Goal: Communication & Community: Answer question/provide support

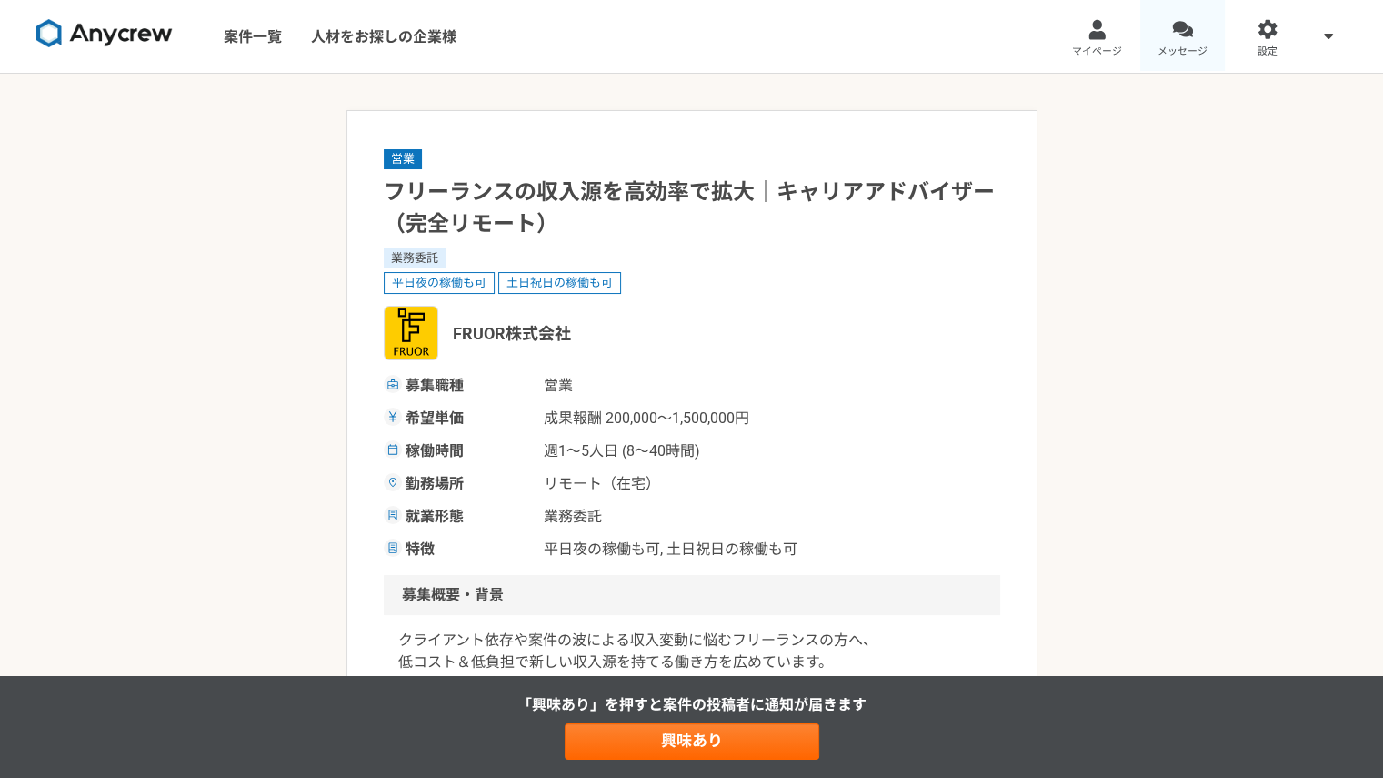
click at [1163, 47] on span "メッセージ" at bounding box center [1183, 52] width 50 height 15
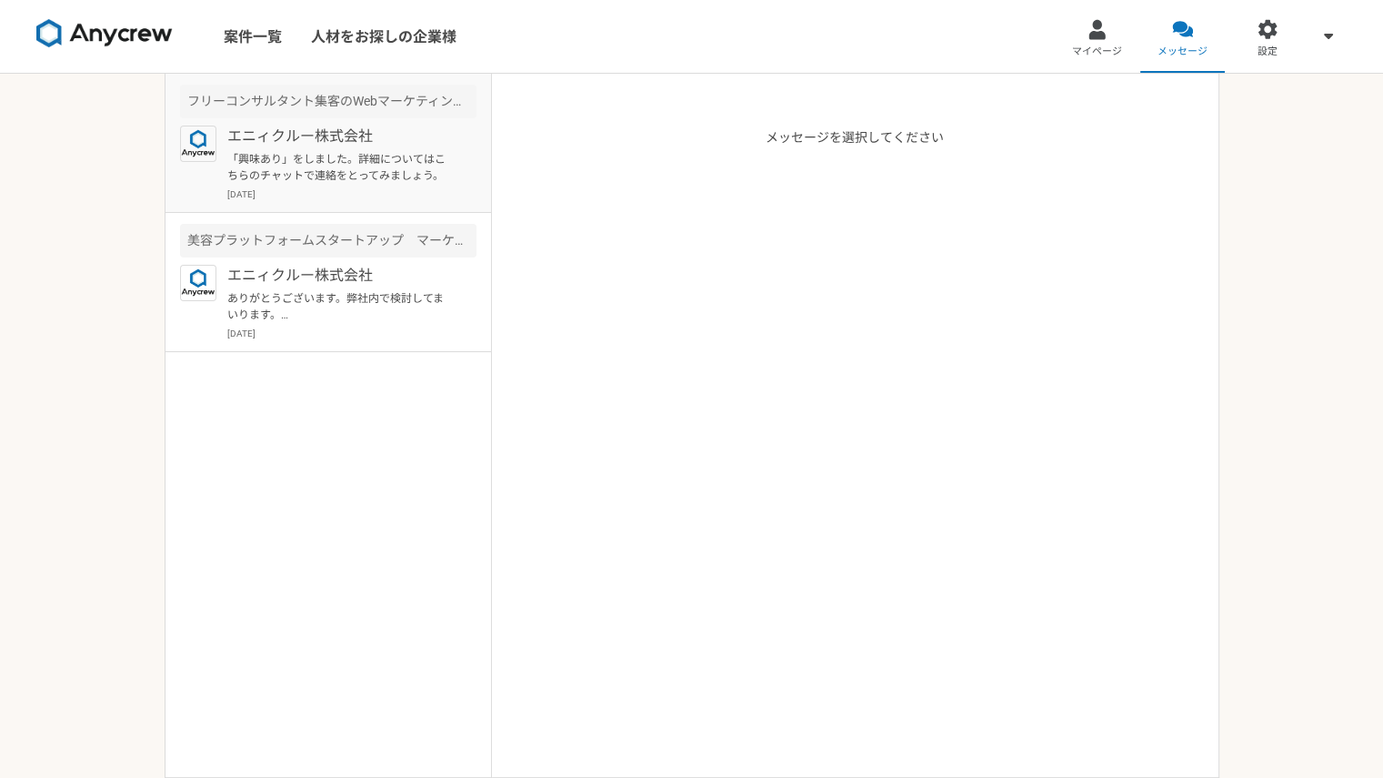
click at [353, 193] on p "[DATE]" at bounding box center [351, 194] width 249 height 14
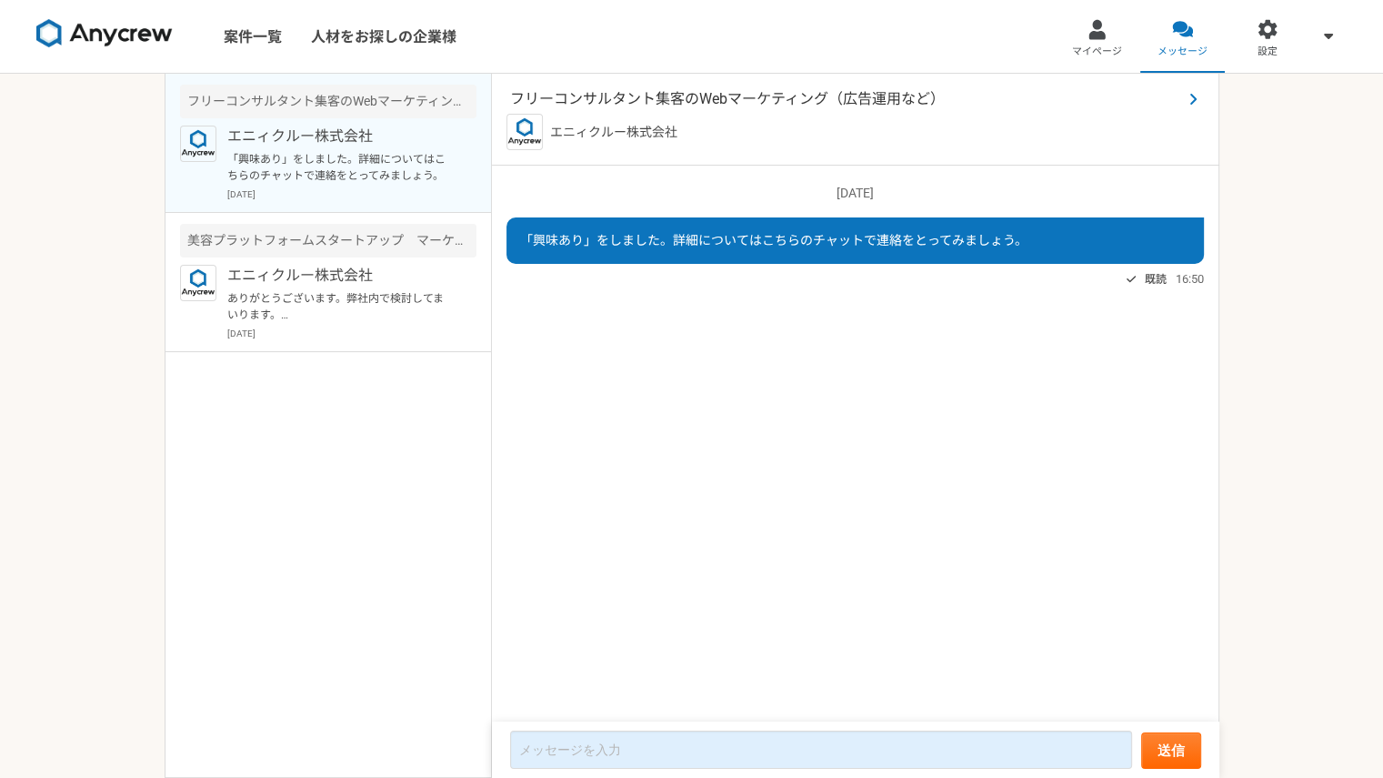
click at [741, 94] on span "フリーコンサルタント集客のWebマーケティング（広告運用など）" at bounding box center [846, 99] width 672 height 22
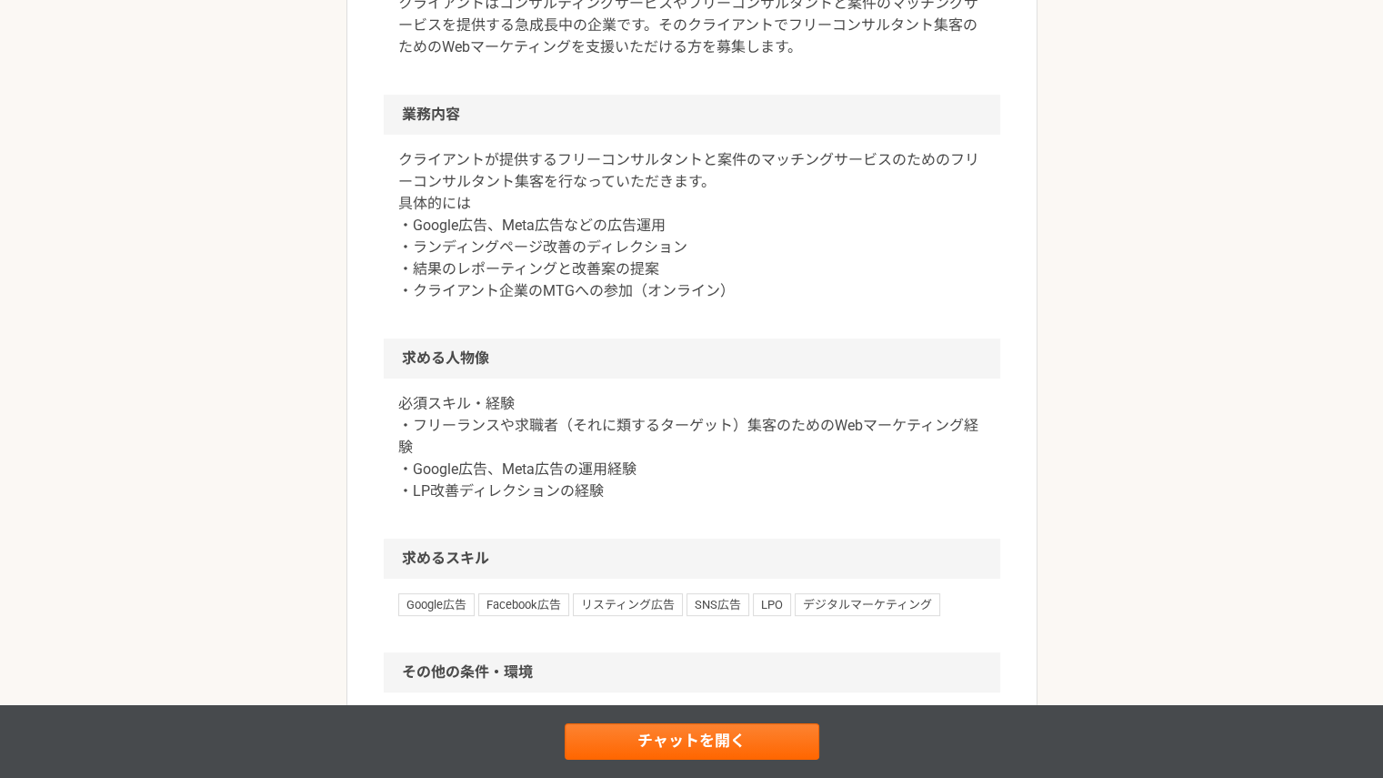
scroll to position [1240, 0]
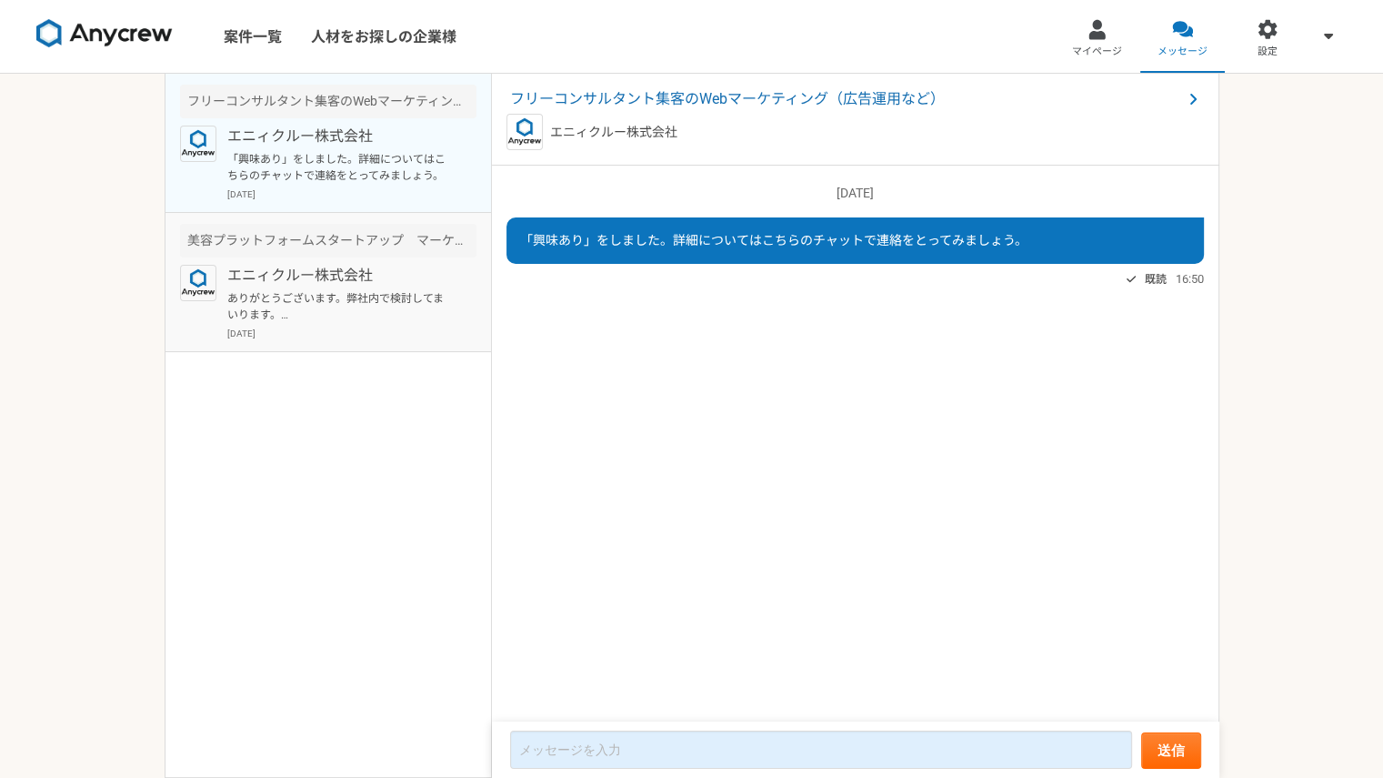
click at [375, 323] on div "エニィクルー株式会社 ありがとうございます。弊社内で検討してまいります。 よろしくお願いいたします。 [DATE]" at bounding box center [351, 302] width 249 height 75
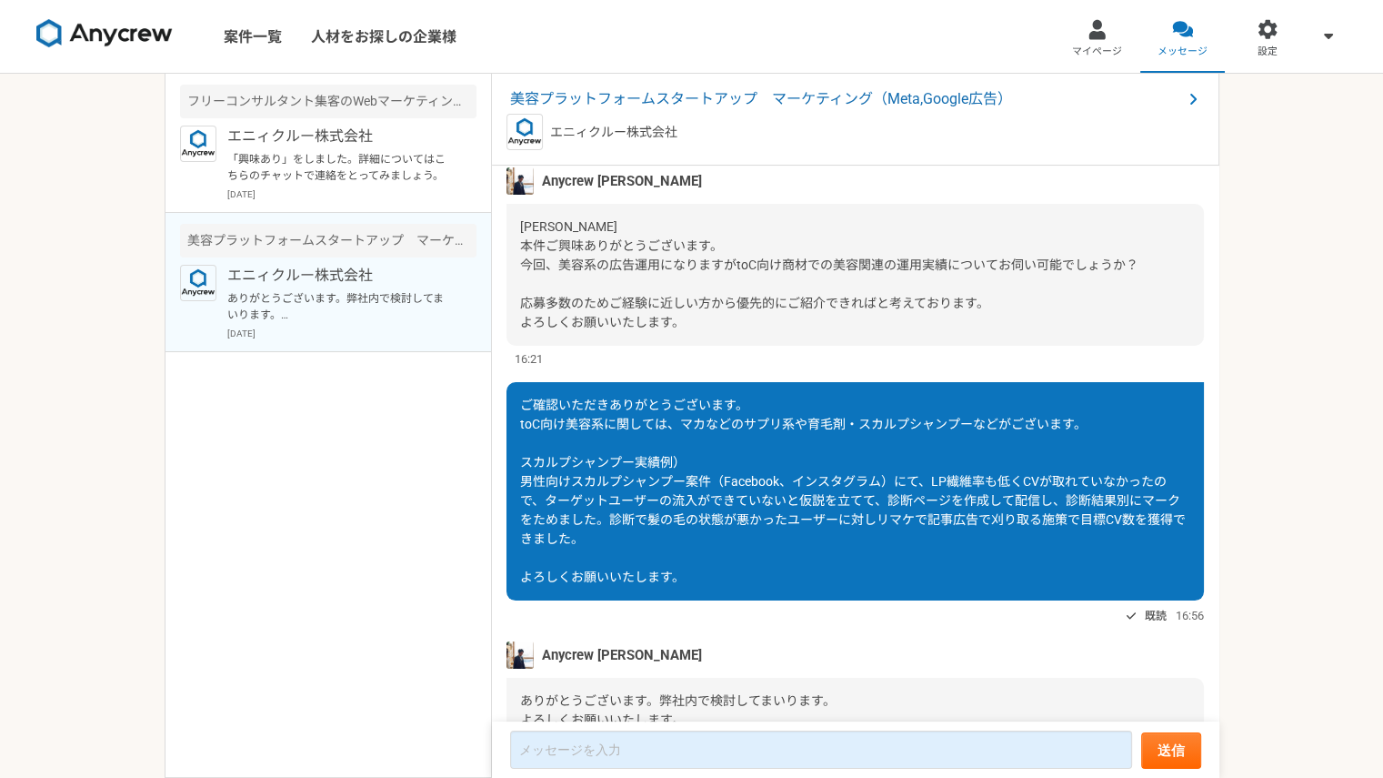
scroll to position [285, 0]
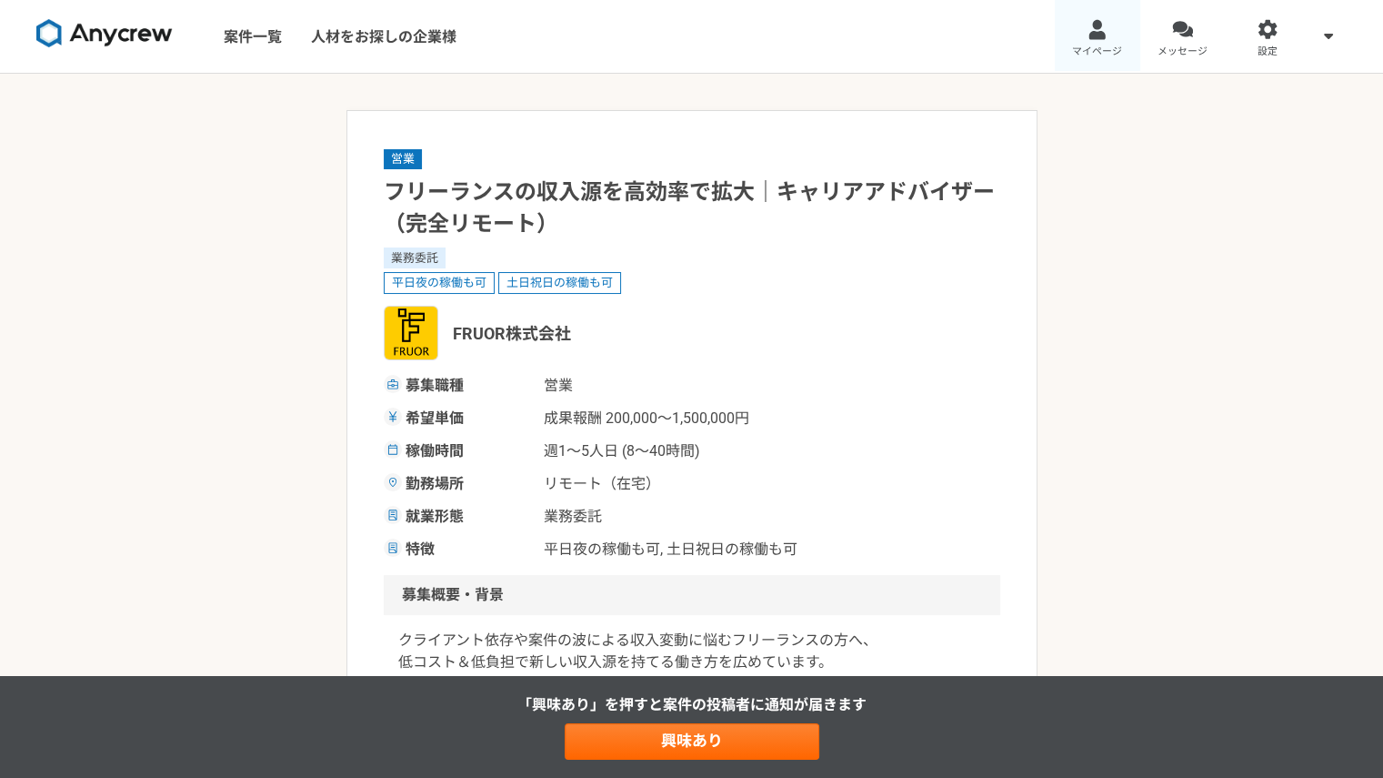
click at [1124, 20] on link "マイページ" at bounding box center [1097, 36] width 85 height 73
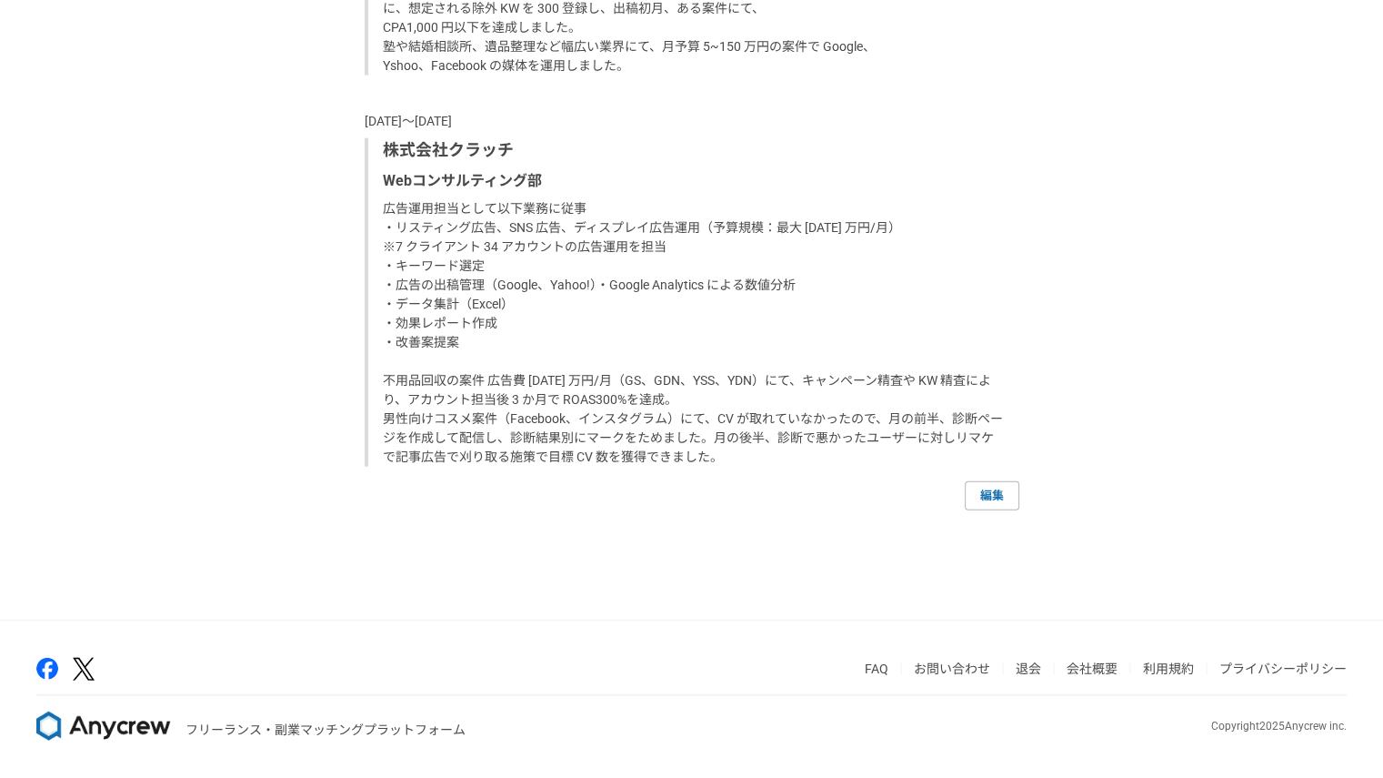
scroll to position [4614, 0]
